Goal: Task Accomplishment & Management: Manage account settings

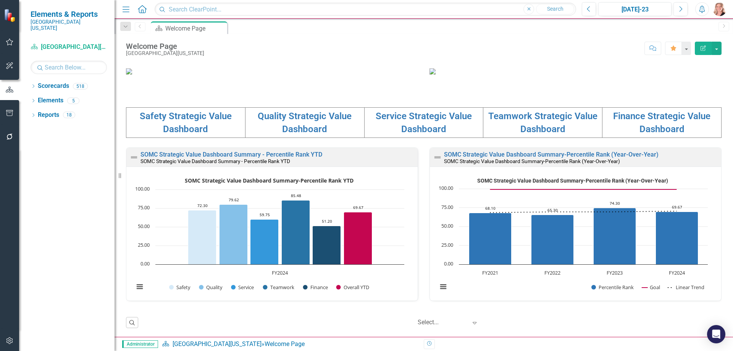
scroll to position [229, 0]
drag, startPoint x: 278, startPoint y: 143, endPoint x: 637, endPoint y: 8, distance: 383.7
click at [278, 134] on link "Quality Strategic Value Dashboard" at bounding box center [305, 123] width 94 height 24
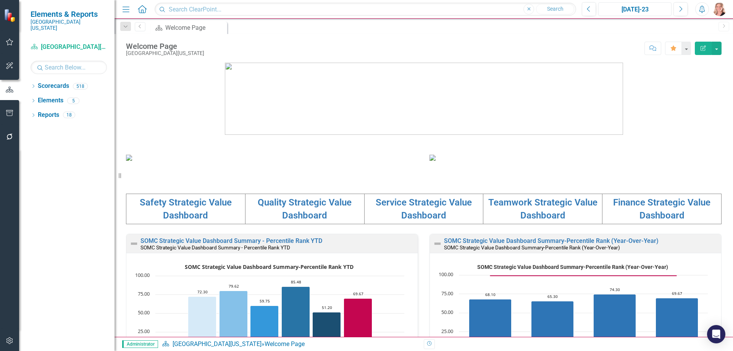
click at [637, 8] on div "[DATE]-23" at bounding box center [635, 9] width 68 height 9
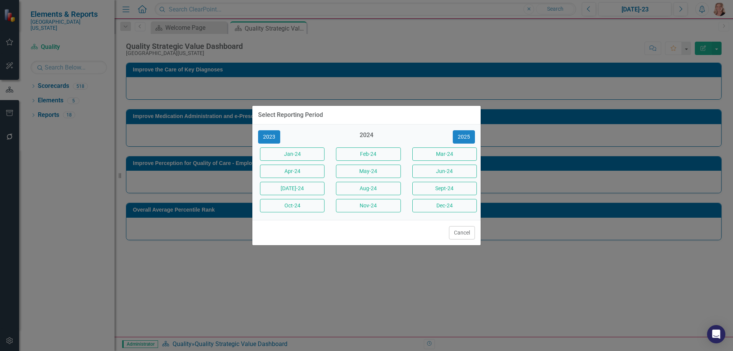
click at [463, 140] on button "2025" at bounding box center [464, 136] width 22 height 13
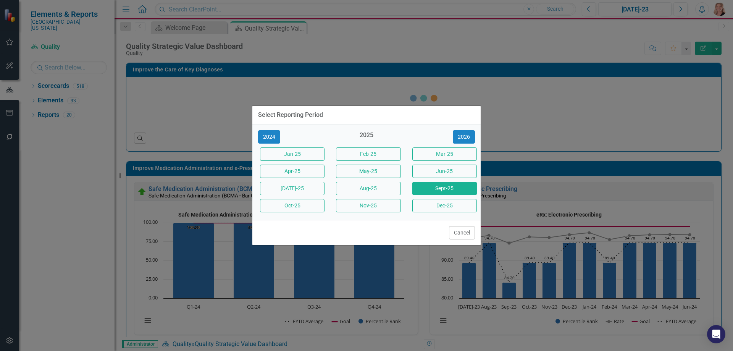
click at [438, 187] on button "Sept-25" at bounding box center [444, 188] width 65 height 13
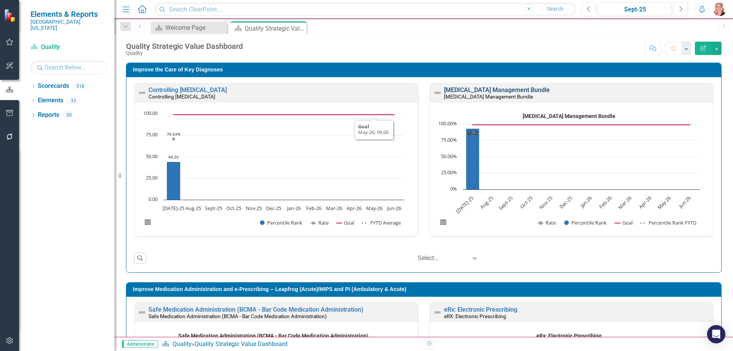
click at [545, 88] on link "[MEDICAL_DATA] Management Bundle" at bounding box center [497, 89] width 106 height 7
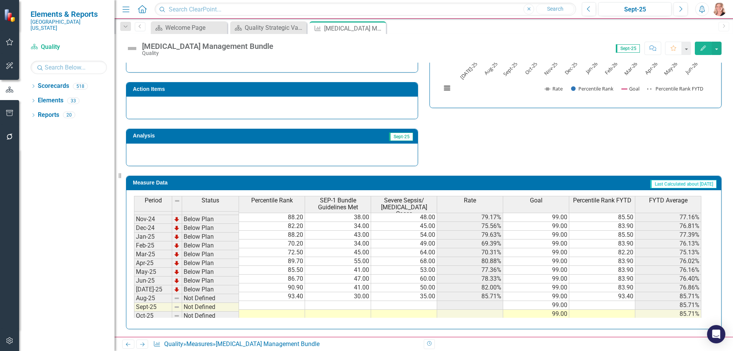
scroll to position [239, 0]
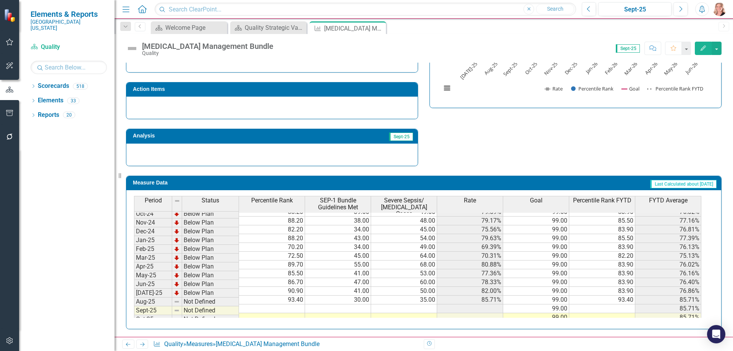
click at [355, 304] on td at bounding box center [338, 308] width 66 height 9
type textarea "4248"
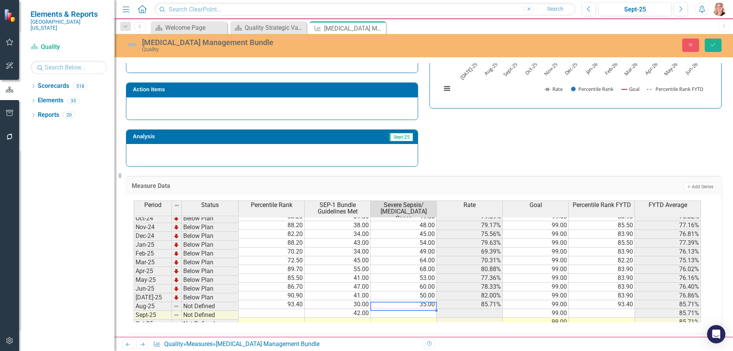
click at [394, 309] on textarea "48" at bounding box center [403, 306] width 66 height 9
click at [396, 307] on textarea "48" at bounding box center [403, 306] width 66 height 9
type textarea "4848"
click at [498, 180] on div "Measure Data Add Add Series" at bounding box center [424, 185] width 596 height 19
click at [462, 124] on div "Strategic Values Quality Sept-25 A Better Way Improving SEP-1 Bundle Compliance…" at bounding box center [423, 61] width 607 height 211
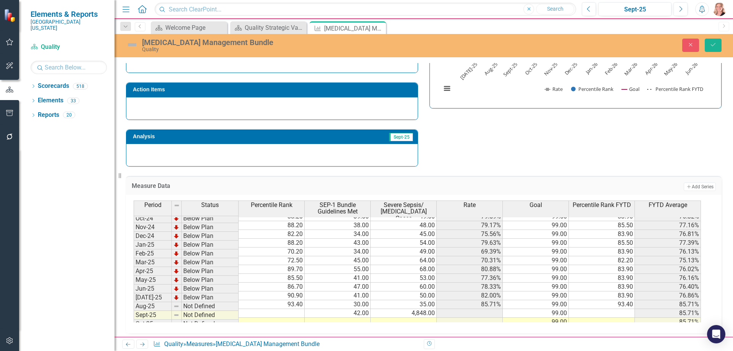
click at [422, 309] on td "4,848.00" at bounding box center [404, 313] width 66 height 9
type textarea "48"
click at [563, 142] on div "Strategic Values Quality Sept-25 A Better Way Improving SEP-1 Bundle Compliance…" at bounding box center [423, 61] width 607 height 211
click at [711, 48] on button "Save" at bounding box center [713, 45] width 17 height 13
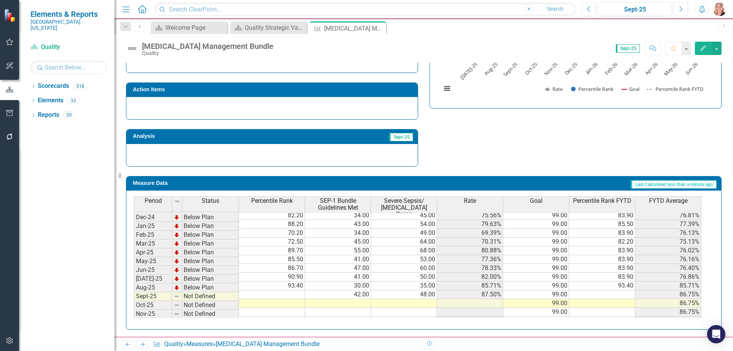
scroll to position [267, 0]
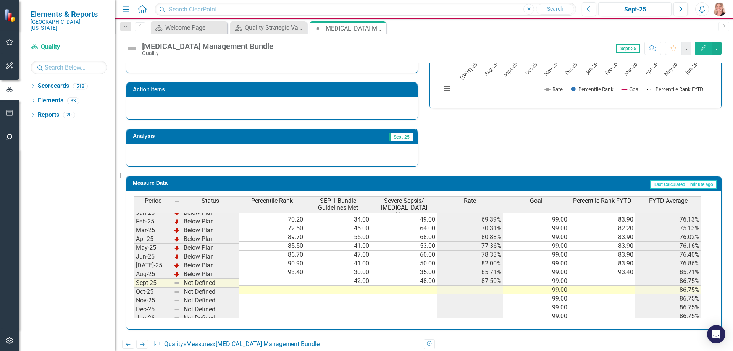
click at [273, 277] on td at bounding box center [272, 281] width 66 height 9
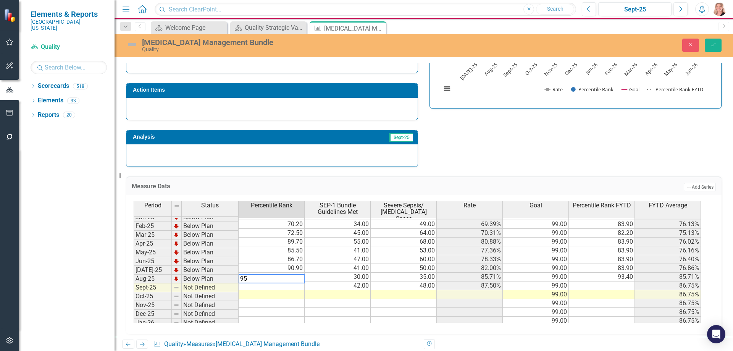
click at [621, 281] on td at bounding box center [602, 285] width 66 height 9
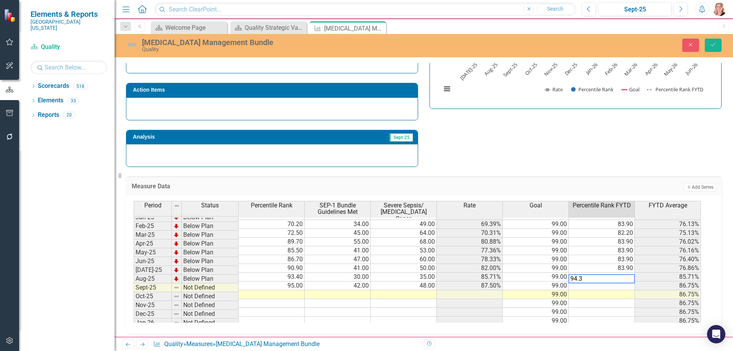
type textarea "94.3"
click at [604, 161] on div "Strategic Values Quality Sept-25 A Better Way Improving SEP-1 Bundle Compliance…" at bounding box center [423, 61] width 607 height 211
click at [711, 48] on button "Save" at bounding box center [713, 45] width 17 height 13
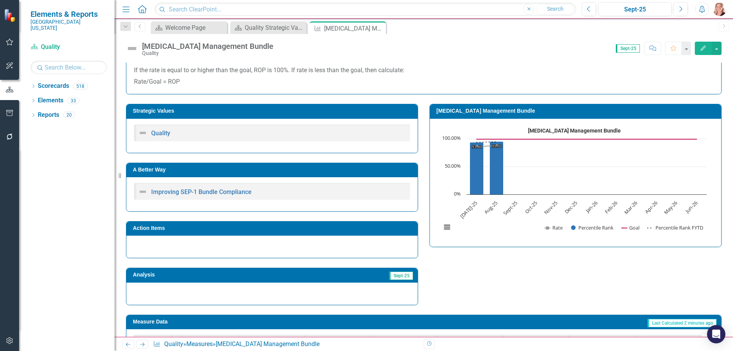
scroll to position [0, 0]
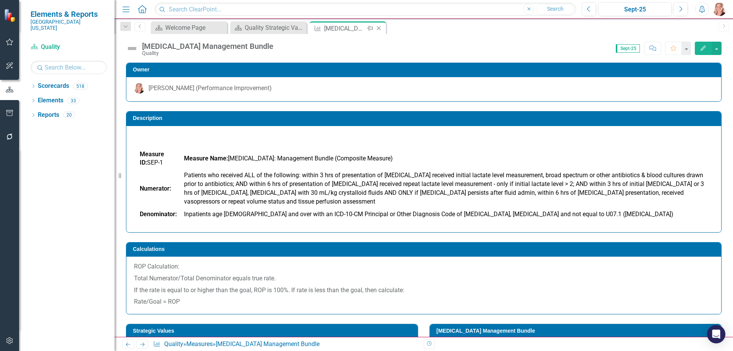
click at [379, 30] on icon "Close" at bounding box center [379, 28] width 8 height 6
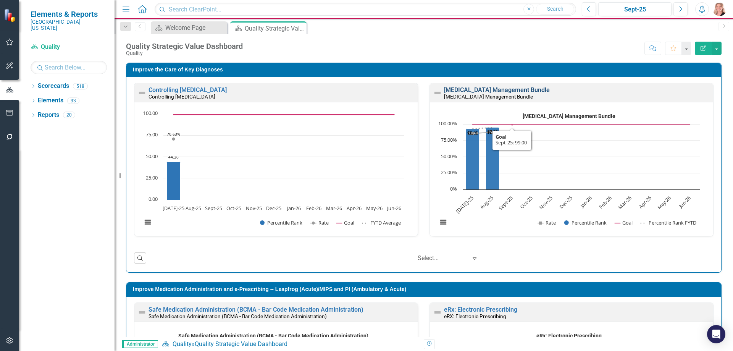
click at [500, 89] on link "[MEDICAL_DATA] Management Bundle" at bounding box center [497, 89] width 106 height 7
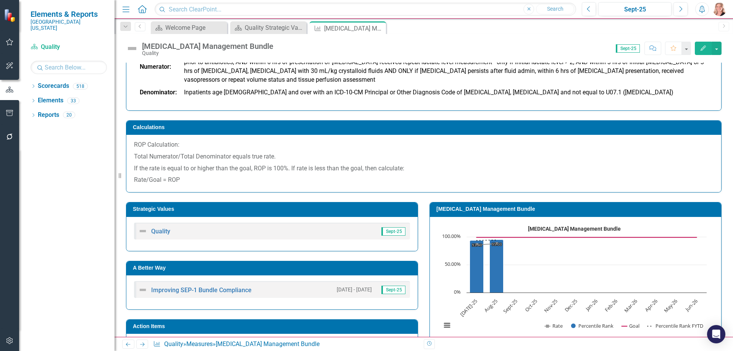
scroll to position [153, 0]
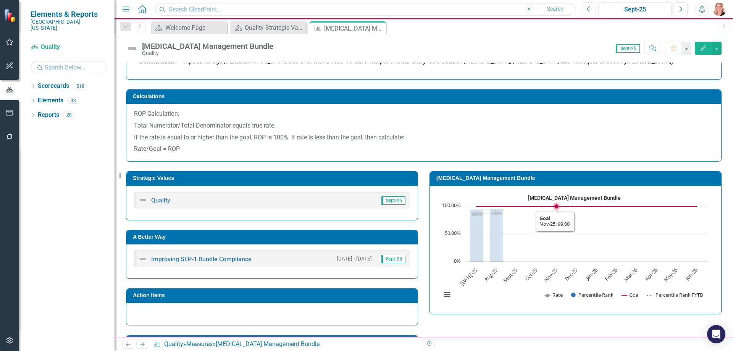
click at [560, 255] on rect "Interactive chart" at bounding box center [574, 249] width 273 height 115
drag, startPoint x: 560, startPoint y: 255, endPoint x: 545, endPoint y: 251, distance: 15.7
click at [561, 255] on rect "Interactive chart" at bounding box center [574, 249] width 273 height 115
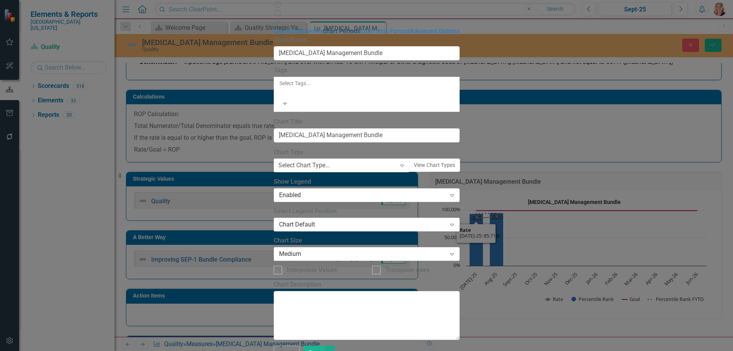
click at [323, 35] on link "Chart Periods" at bounding box center [341, 30] width 37 height 7
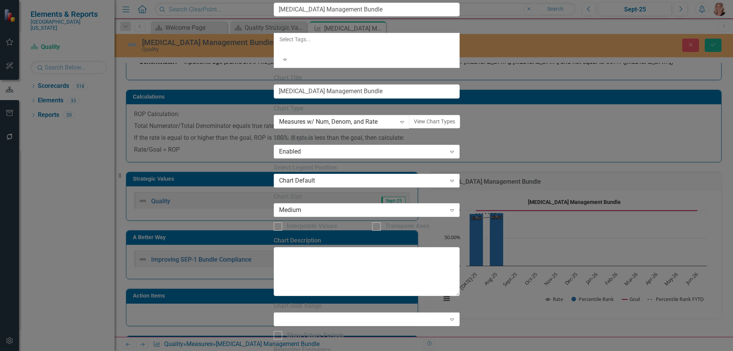
checkbox input "true"
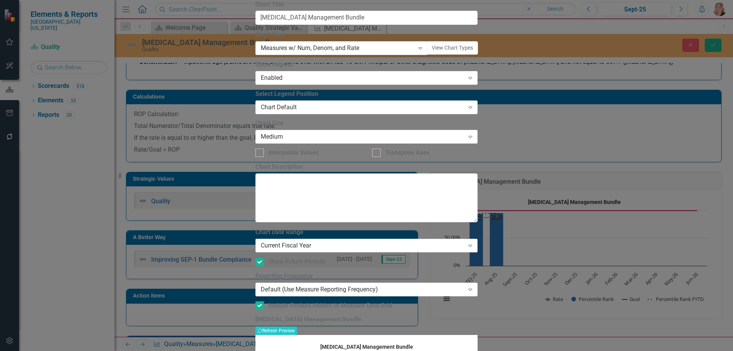
click at [306, 241] on div "Current Fiscal Year" at bounding box center [363, 245] width 204 height 9
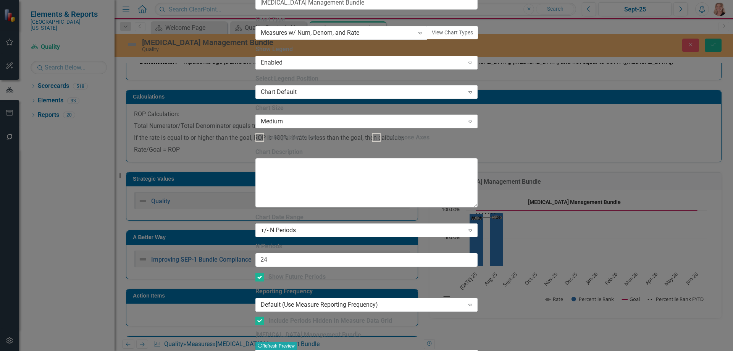
click at [297, 342] on button "Recalculate Refresh Preview" at bounding box center [276, 346] width 42 height 8
click at [318, 273] on div "Show Future Periods" at bounding box center [296, 277] width 57 height 9
click at [260, 273] on input "Show Future Periods" at bounding box center [257, 275] width 5 height 5
checkbox input "false"
click at [297, 342] on button "Recalculate Refresh Preview" at bounding box center [276, 346] width 42 height 8
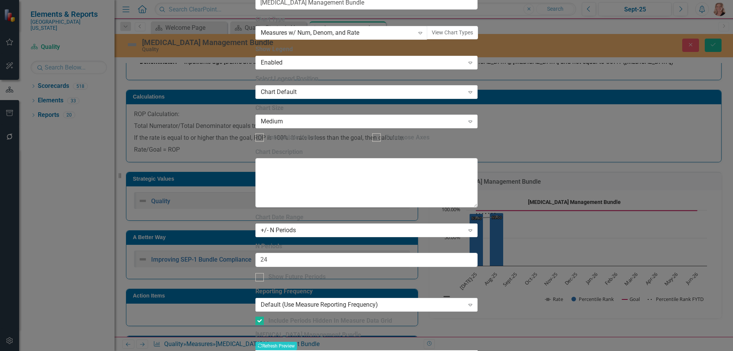
drag, startPoint x: 187, startPoint y: 42, endPoint x: 194, endPoint y: 47, distance: 8.6
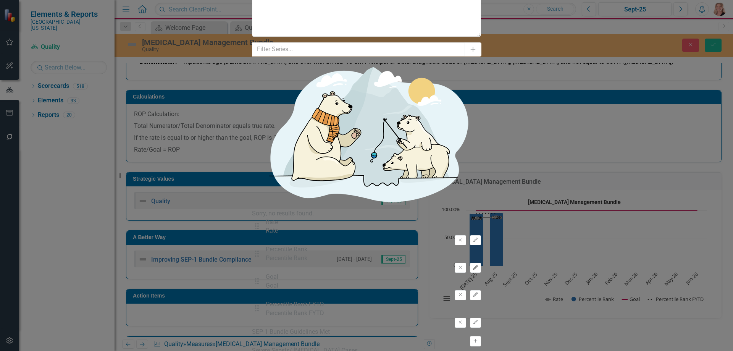
click at [478, 265] on icon "button" at bounding box center [475, 267] width 5 height 5
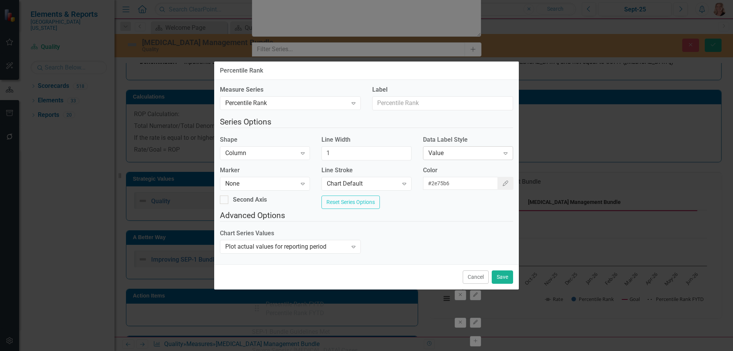
click at [467, 151] on div "Value" at bounding box center [463, 153] width 71 height 9
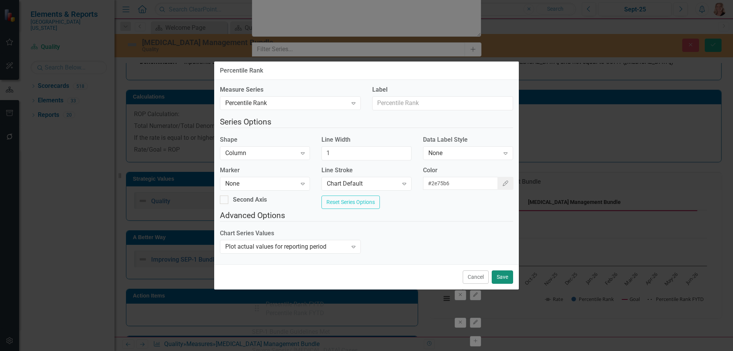
click at [503, 282] on button "Save" at bounding box center [502, 276] width 21 height 13
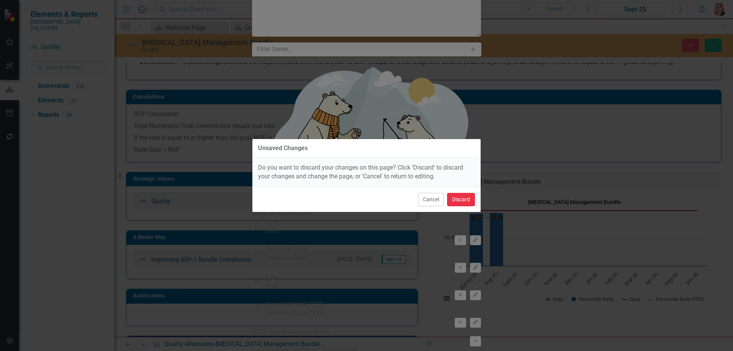
click at [462, 201] on button "Discard" at bounding box center [461, 199] width 28 height 13
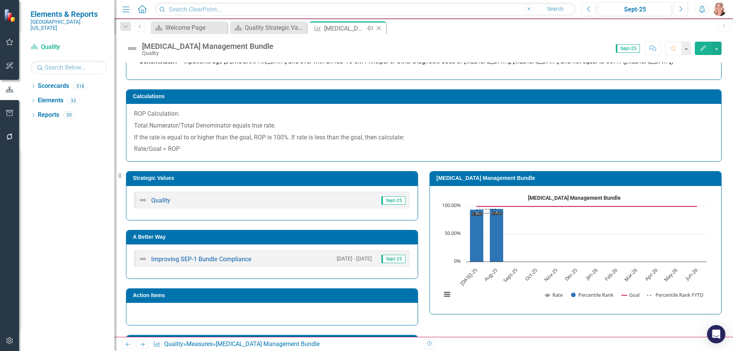
click at [381, 29] on icon "Close" at bounding box center [379, 28] width 8 height 6
